Goal: Task Accomplishment & Management: Manage account settings

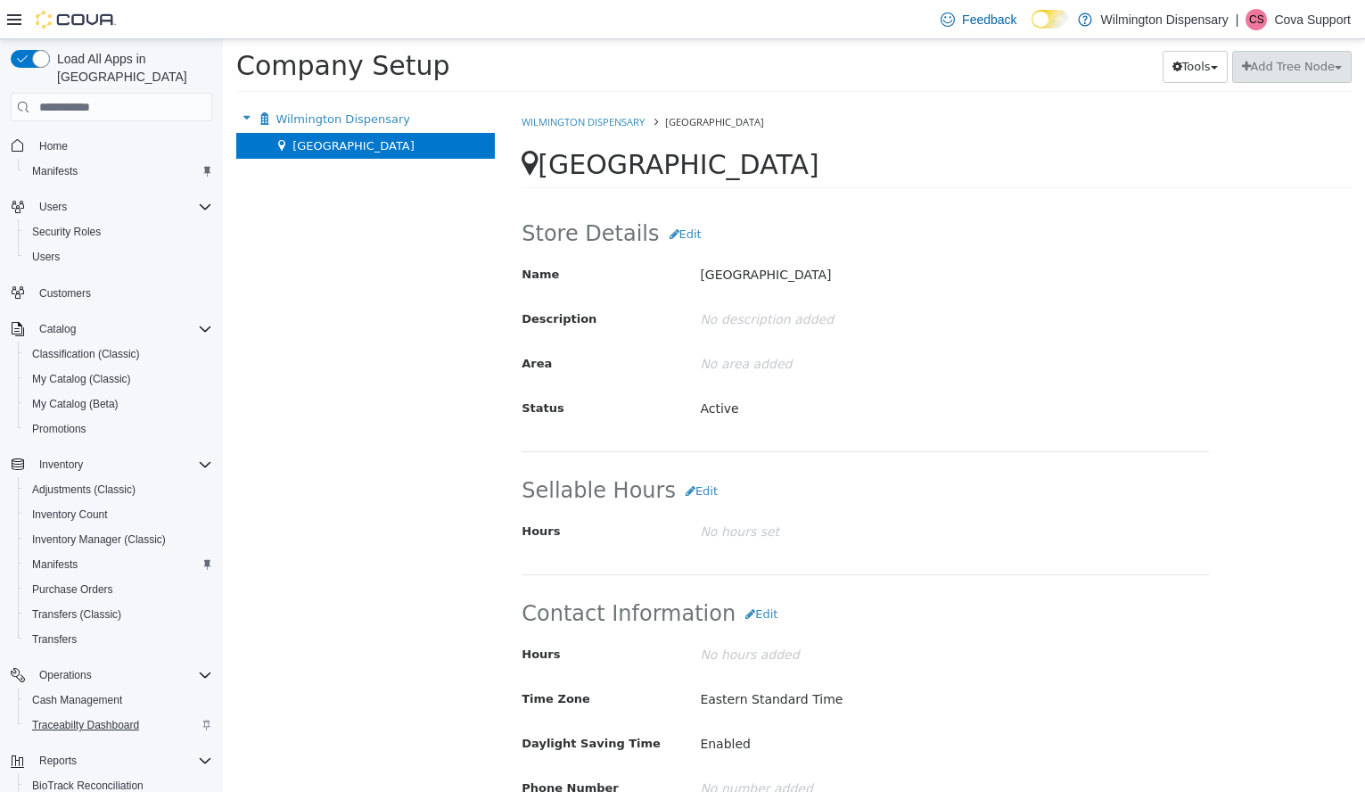
scroll to position [177, 0]
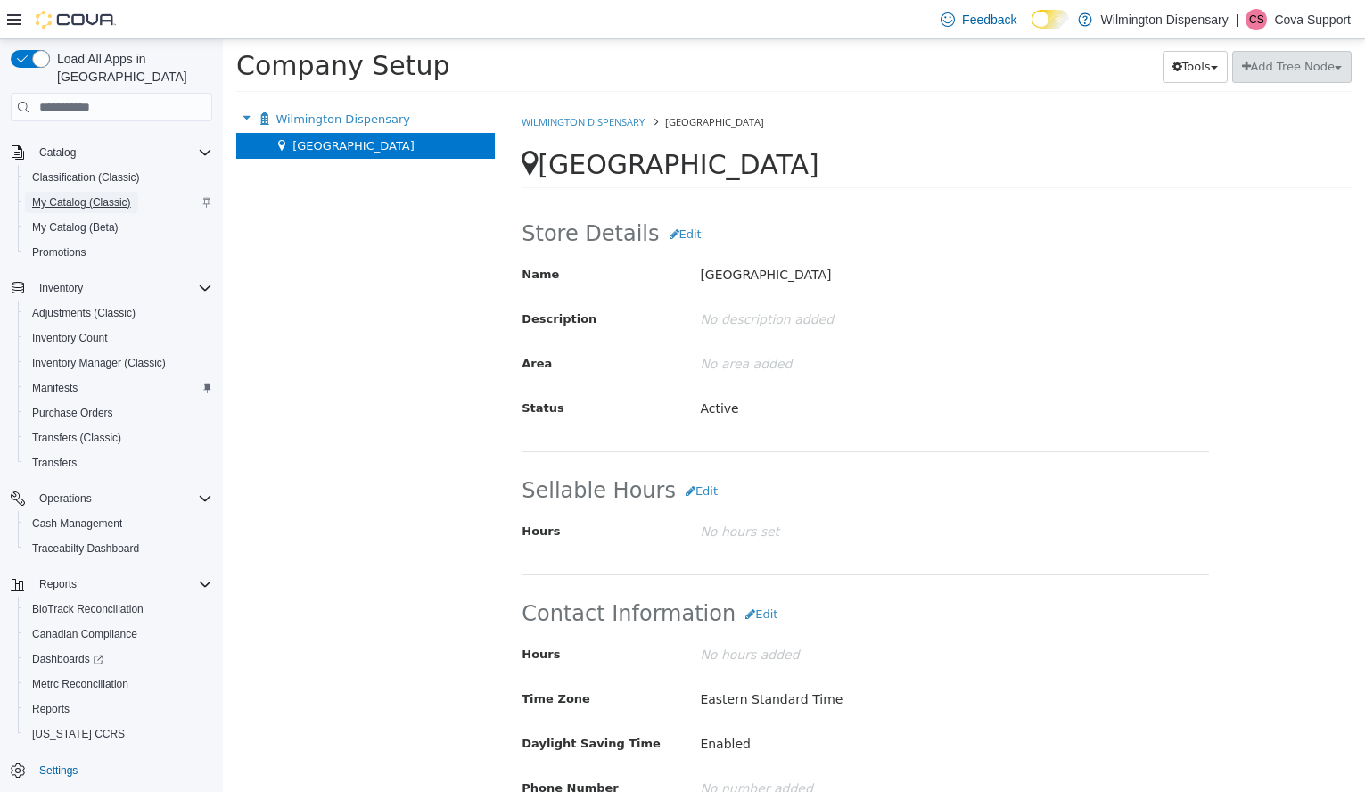
click at [82, 195] on span "My Catalog (Classic)" at bounding box center [81, 202] width 99 height 14
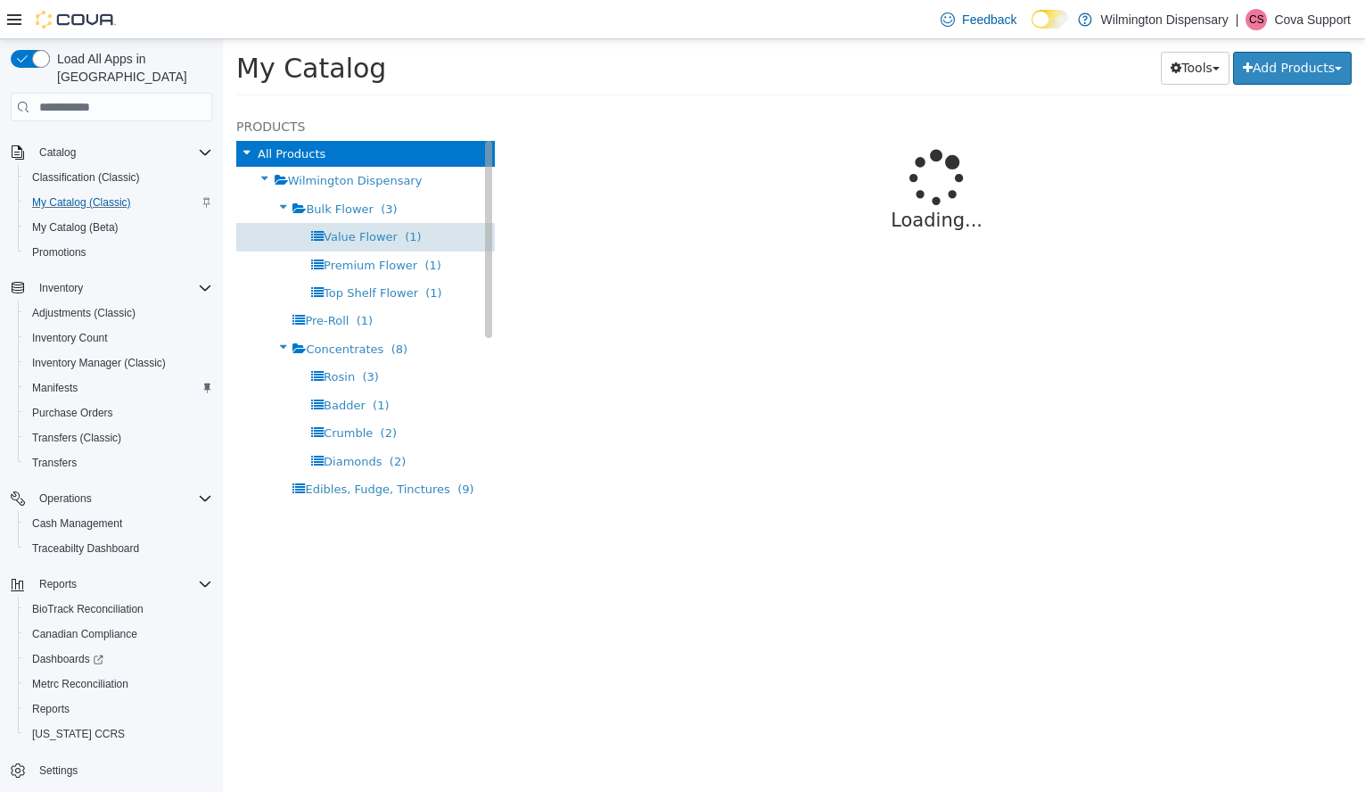
select select "**********"
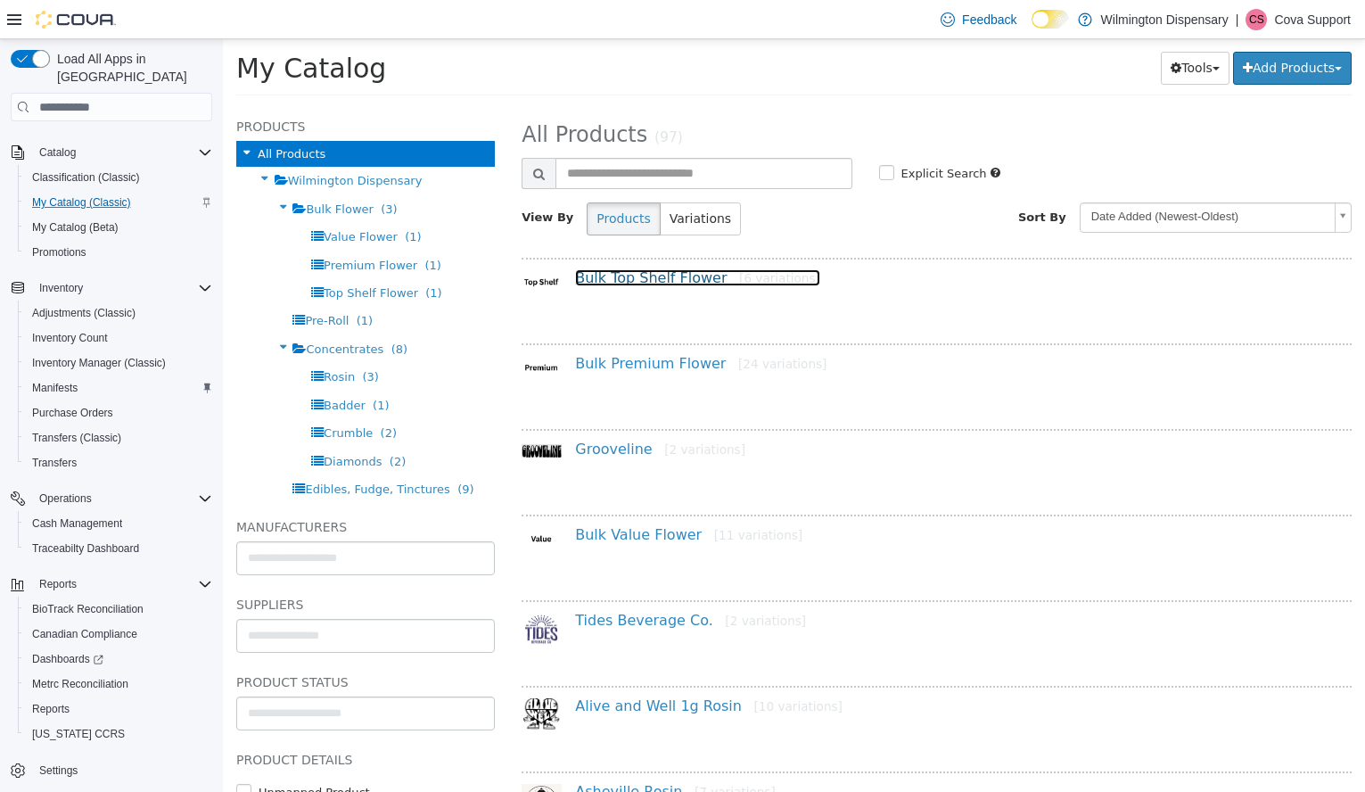
click at [644, 283] on link "Bulk Top Shelf Flower [6 variations]" at bounding box center [697, 277] width 245 height 17
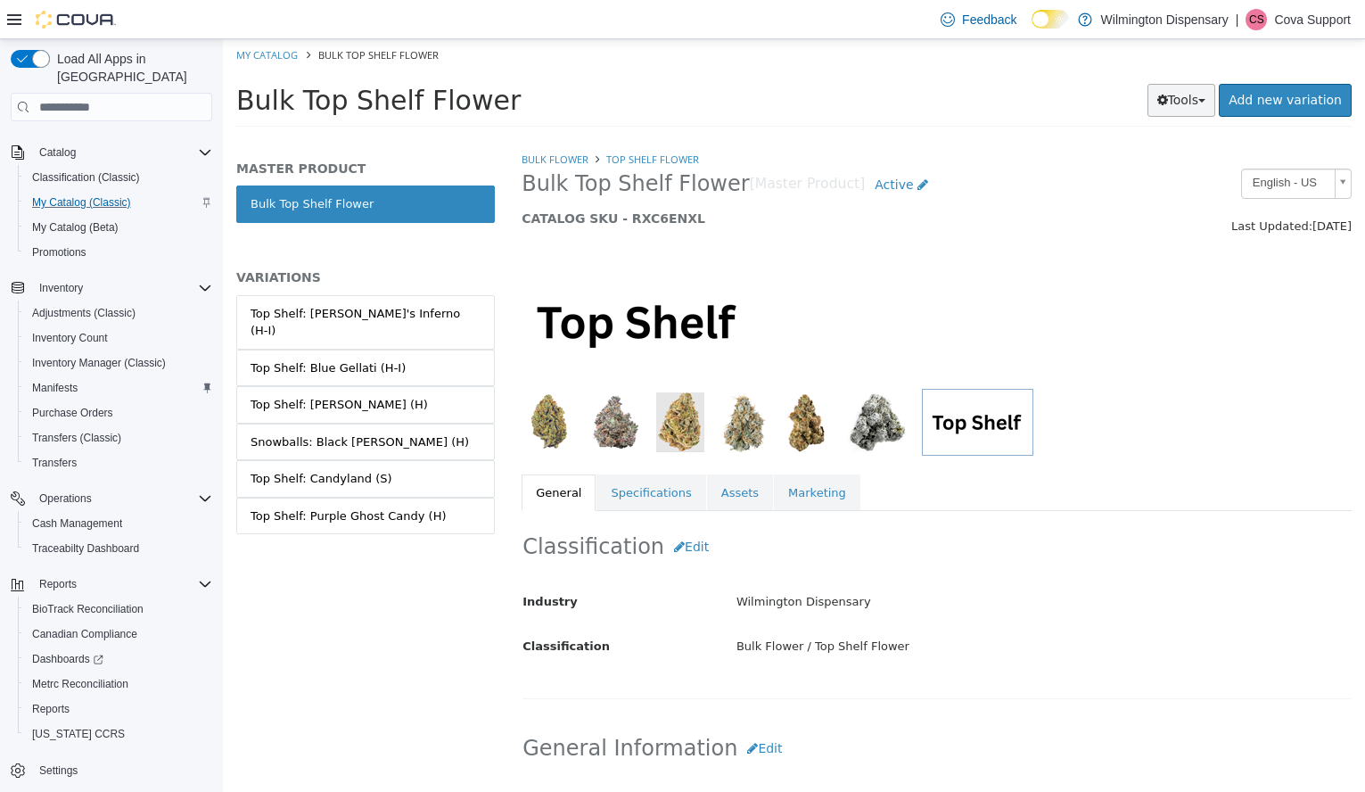
click at [1196, 93] on button "Tools" at bounding box center [1181, 100] width 69 height 33
click at [805, 261] on div at bounding box center [936, 312] width 857 height 152
click at [403, 317] on div "Top Shelf: [PERSON_NAME]'s Inferno (H-I)" at bounding box center [365, 322] width 230 height 35
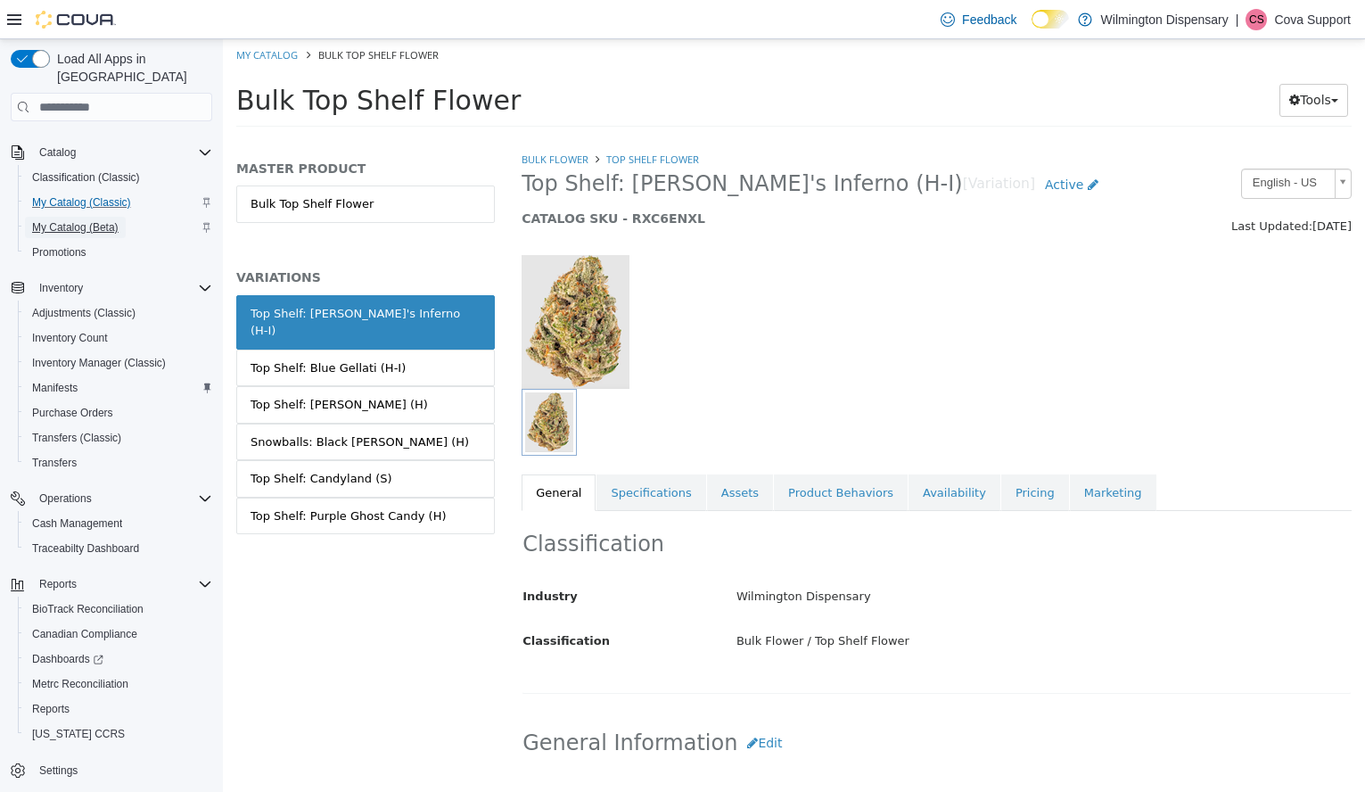
click at [94, 217] on span "My Catalog (Beta)" at bounding box center [75, 227] width 86 height 21
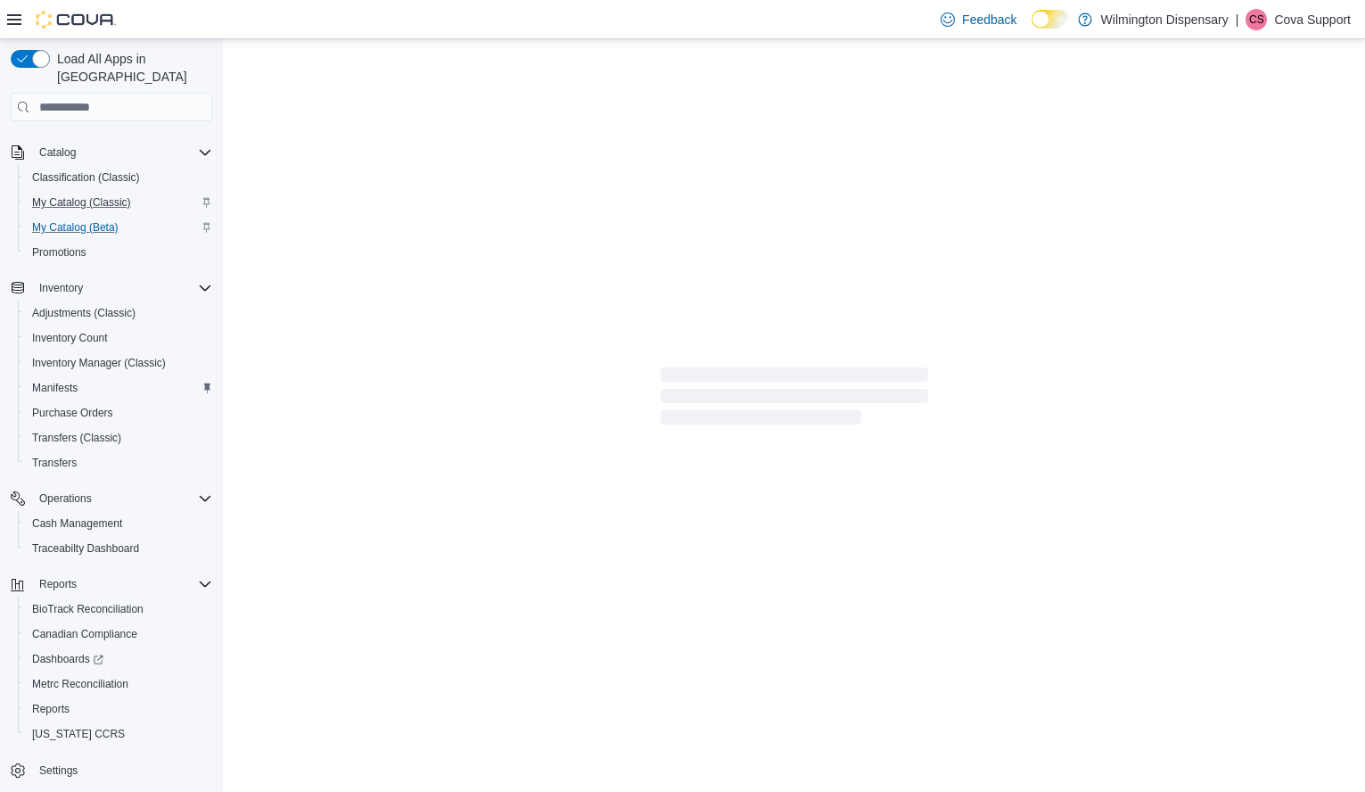
select select "**********"
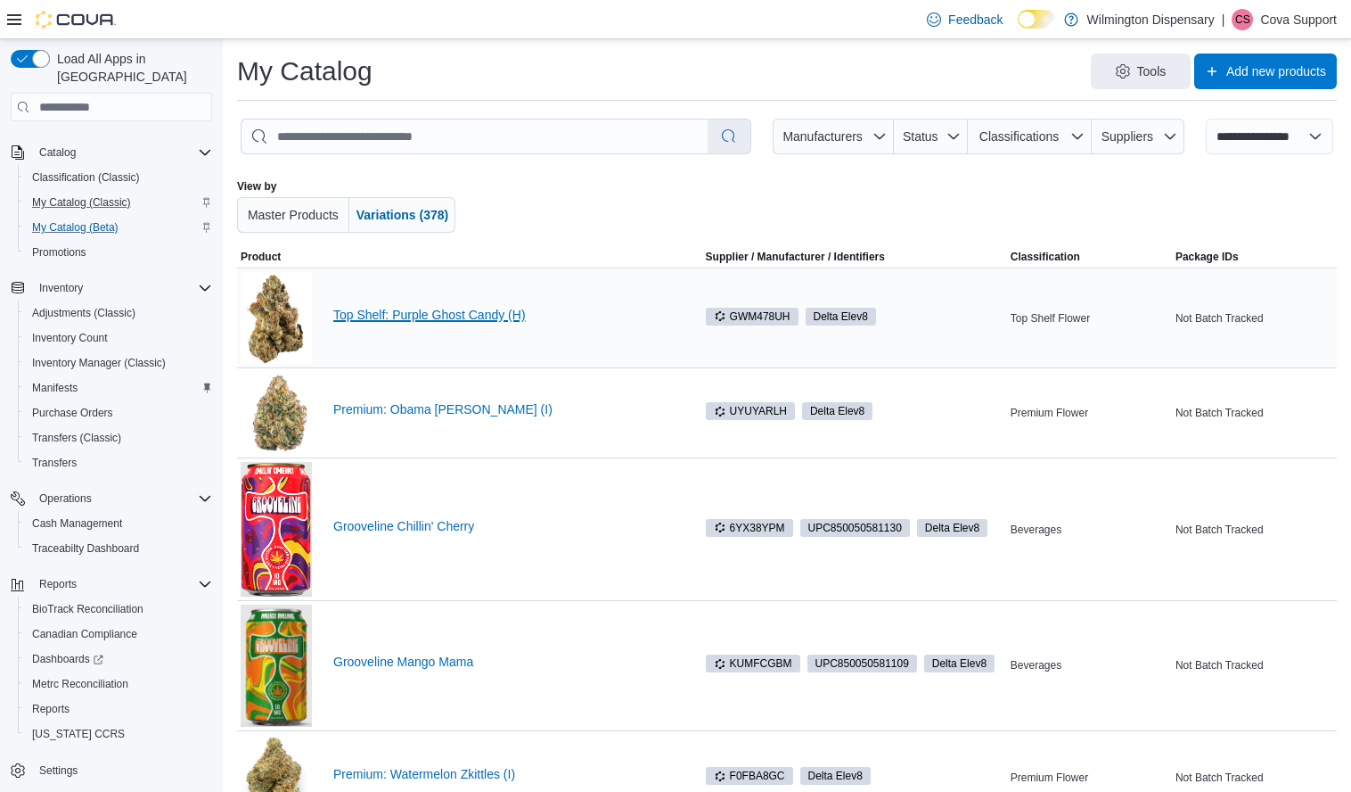
click at [477, 314] on link "Top Shelf: Purple Ghost Candy (H)" at bounding box center [503, 315] width 341 height 14
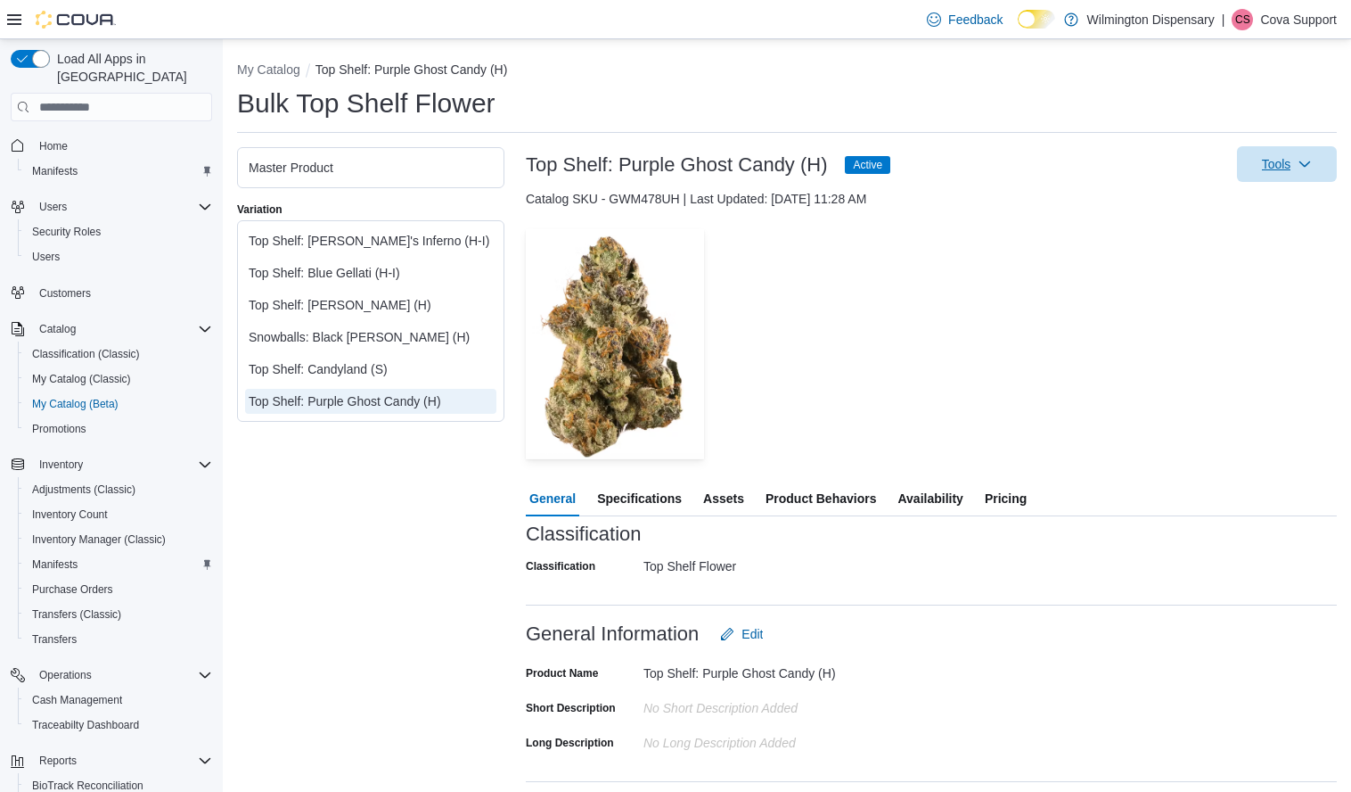
click at [1292, 168] on span "Tools" at bounding box center [1276, 164] width 29 height 18
click at [344, 172] on div "Master Product" at bounding box center [371, 168] width 244 height 18
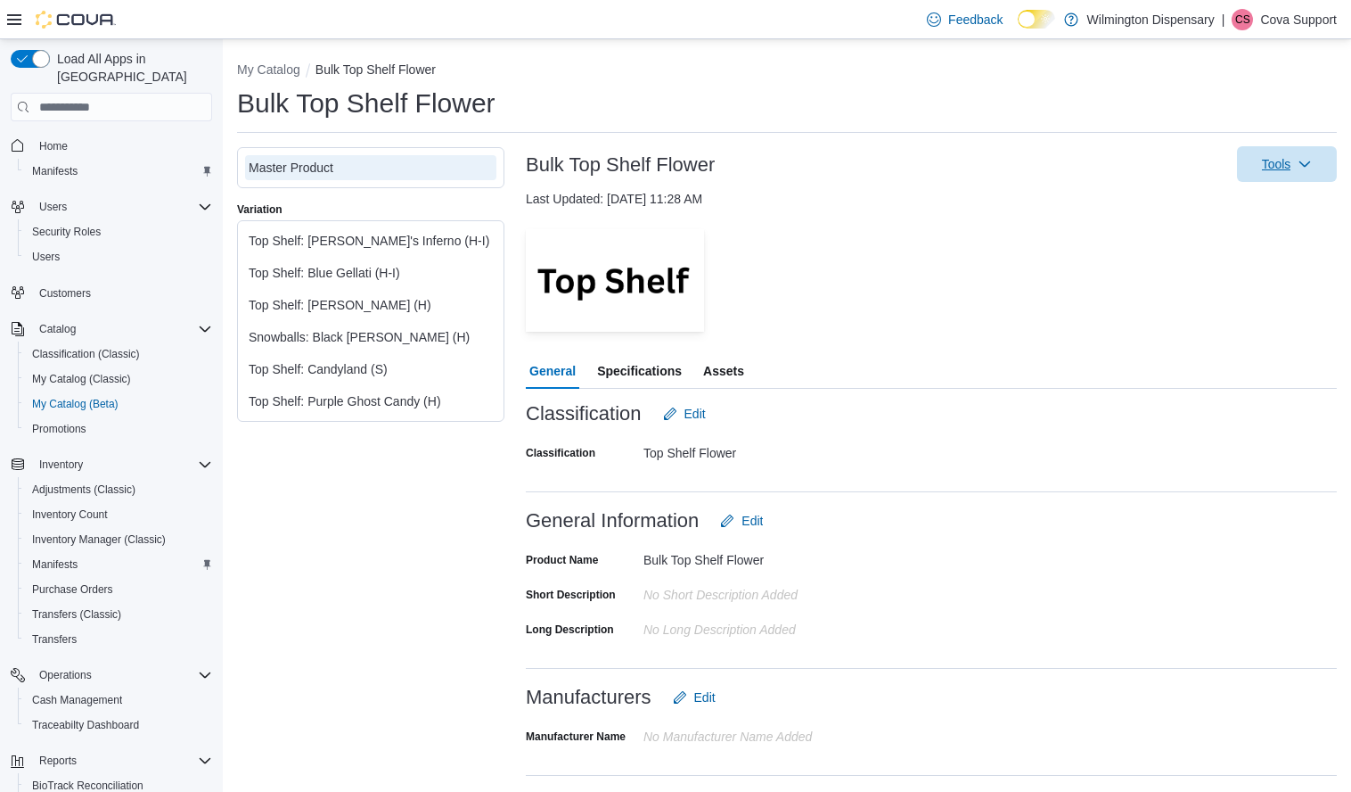
click at [1306, 148] on span "Tools" at bounding box center [1287, 164] width 78 height 36
